Goal: Find specific fact: Find contact information

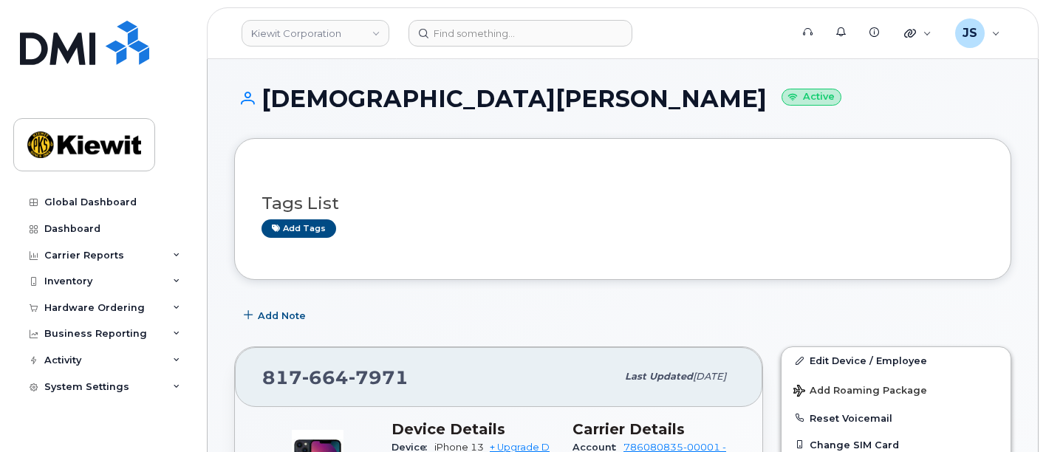
scroll to position [246, 0]
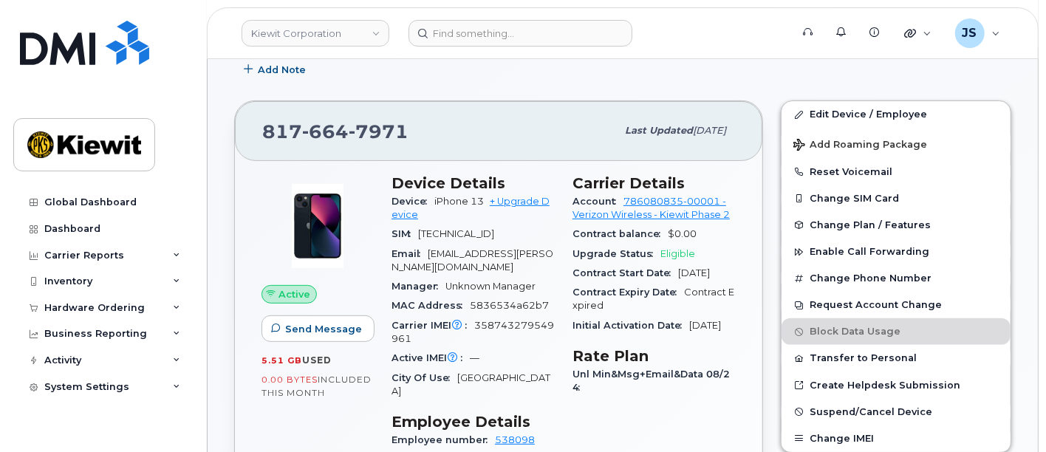
click at [512, 16] on header "Kiewit Corporation Support Alerts Knowledge Base Quicklinks Suspend / Cancel De…" at bounding box center [623, 33] width 832 height 52
click at [510, 48] on header "Kiewit Corporation Support Alerts Knowledge Base Quicklinks Suspend / Cancel De…" at bounding box center [623, 33] width 832 height 52
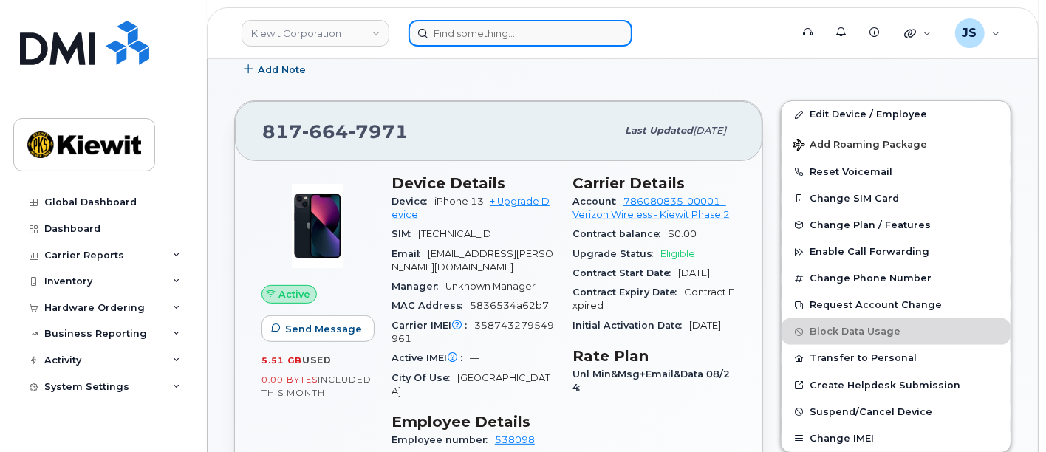
click at [510, 31] on input at bounding box center [520, 33] width 224 height 27
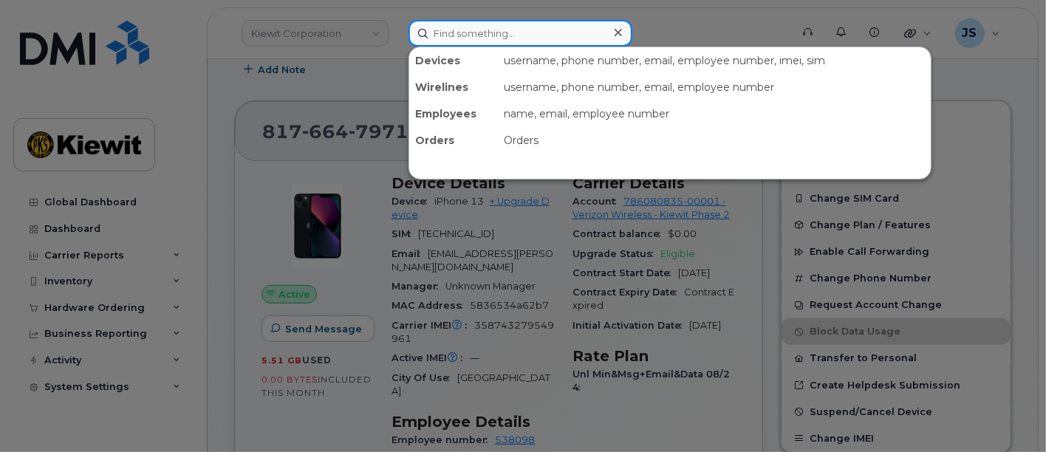
paste input "409519"
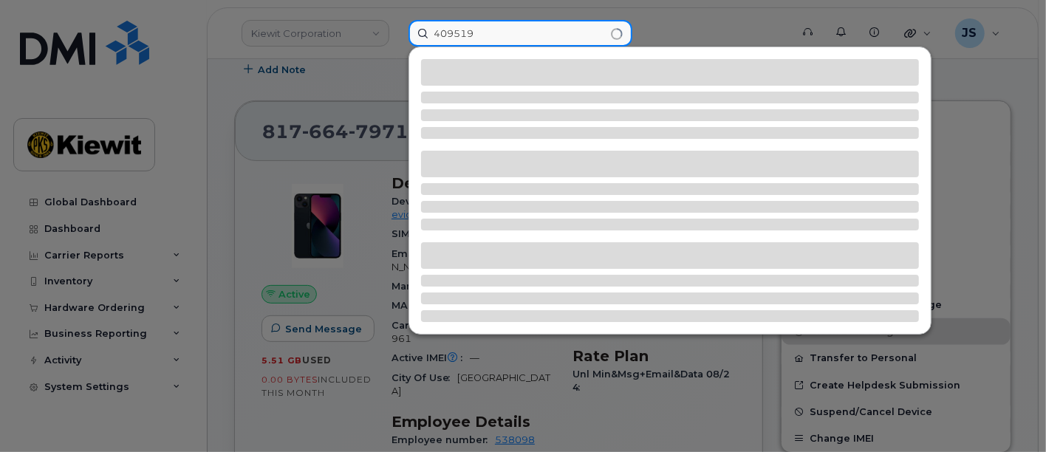
type input "409519"
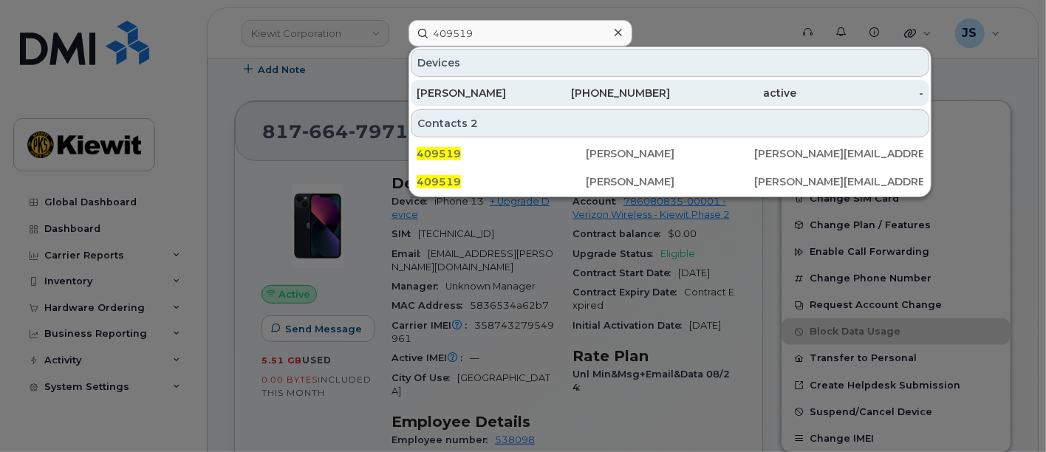
click at [620, 89] on div "470-322-9905" at bounding box center [607, 93] width 127 height 15
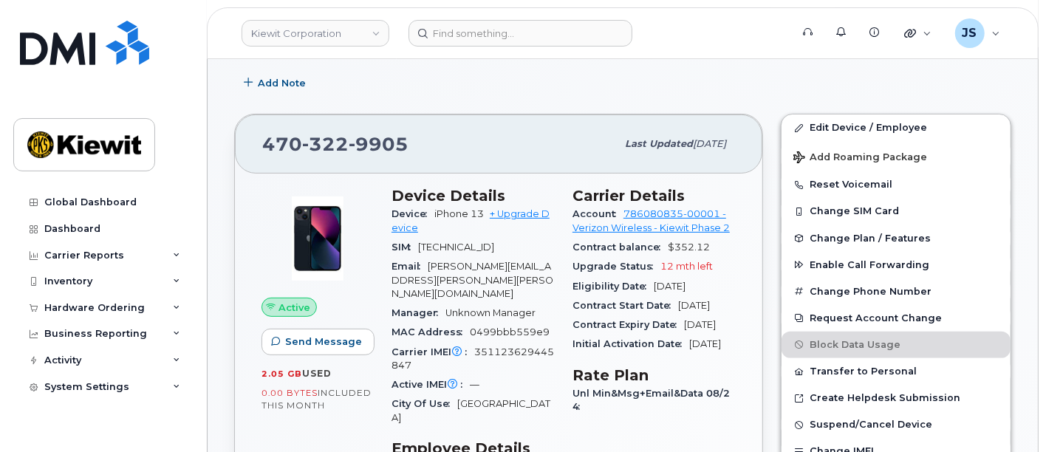
scroll to position [233, 0]
drag, startPoint x: 426, startPoint y: 146, endPoint x: 257, endPoint y: 132, distance: 169.7
click at [257, 132] on div "[PHONE_NUMBER] Last updated [DATE]" at bounding box center [498, 143] width 527 height 59
copy span "[PHONE_NUMBER]"
